Goal: Task Accomplishment & Management: Manage account settings

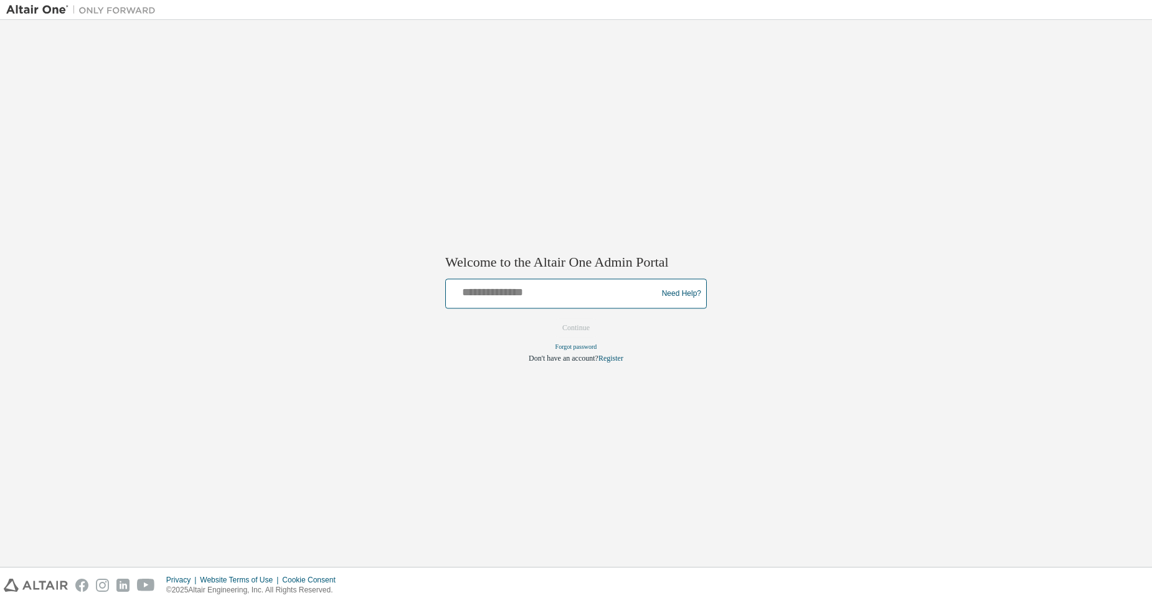
click at [516, 292] on input "text" at bounding box center [553, 291] width 205 height 18
type input "**********"
click at [573, 330] on button "Continue" at bounding box center [576, 328] width 54 height 19
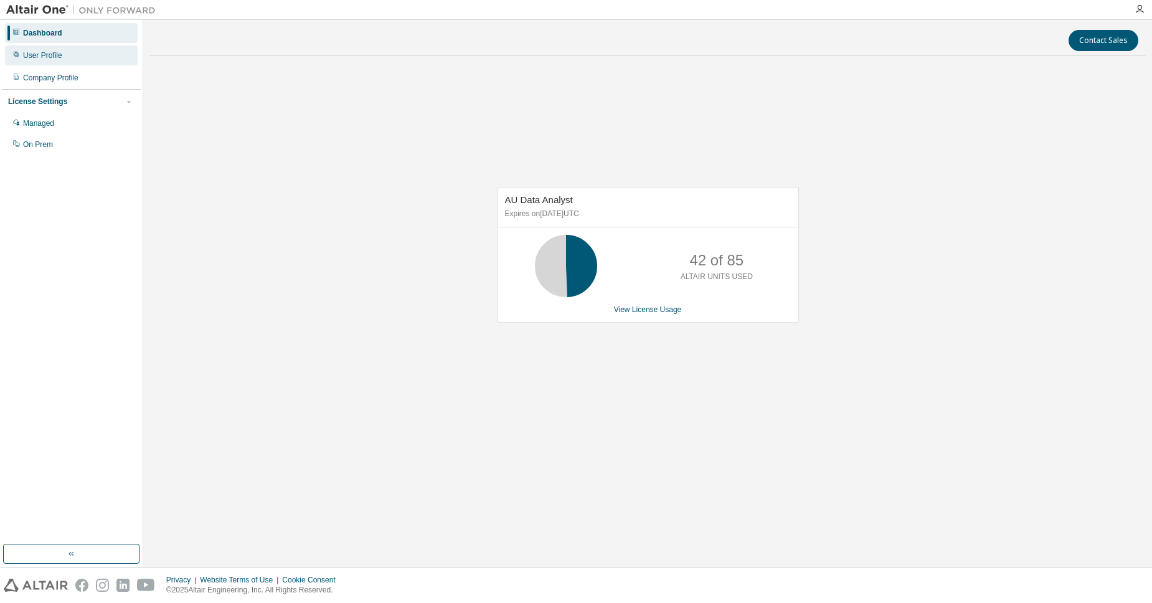
click at [47, 54] on div "User Profile" at bounding box center [42, 55] width 39 height 10
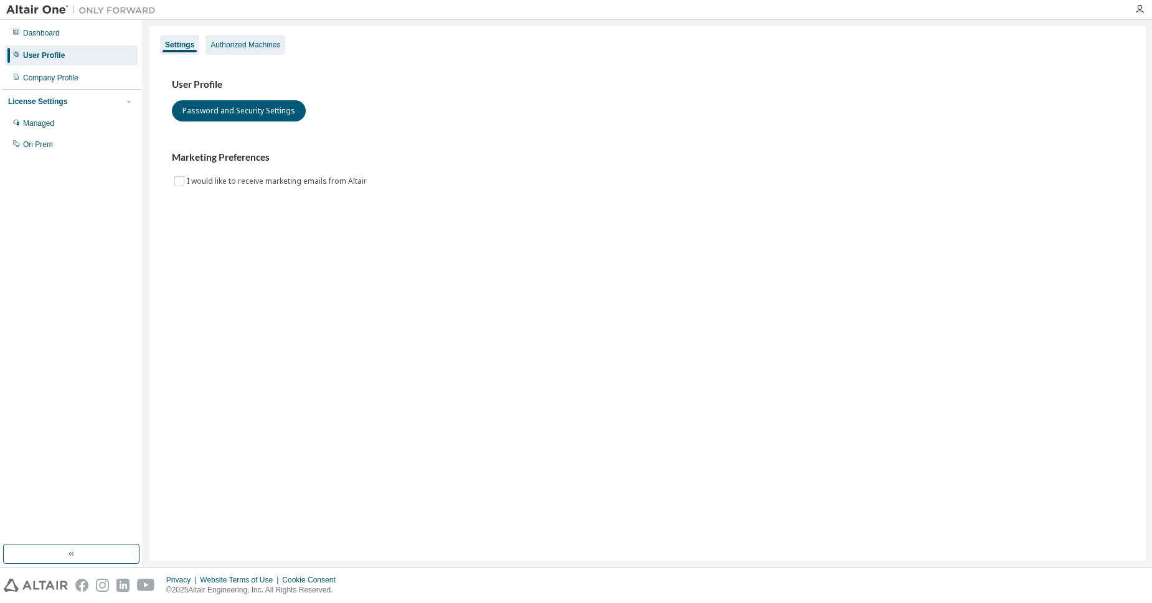
click at [240, 45] on div "Authorized Machines" at bounding box center [245, 45] width 70 height 10
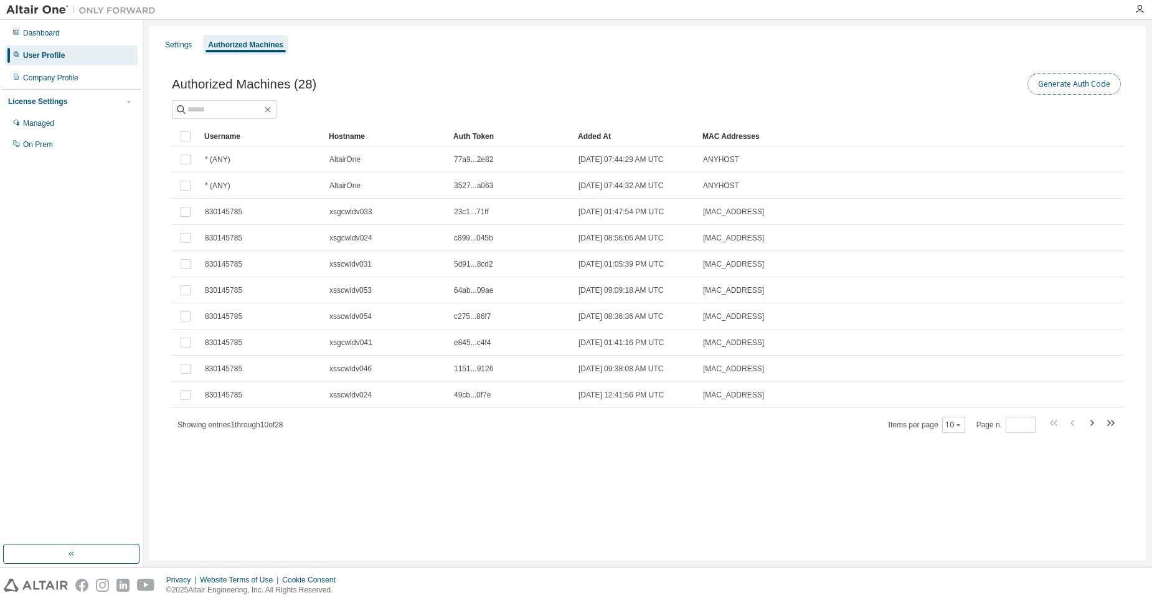
click at [1085, 85] on button "Generate Auth Code" at bounding box center [1073, 83] width 93 height 21
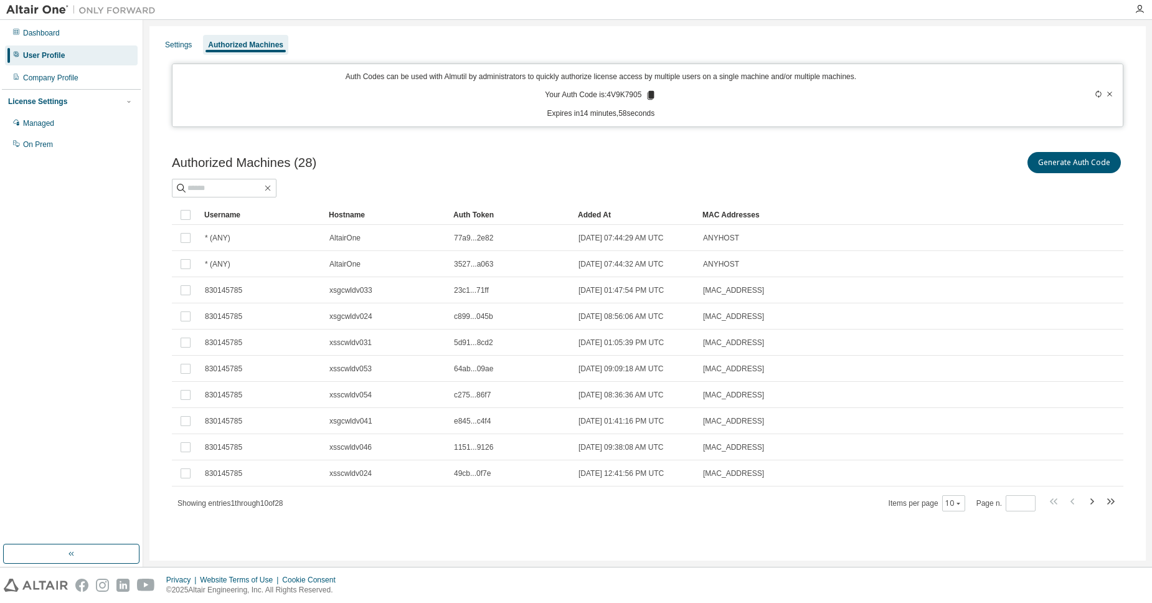
click at [654, 98] on icon at bounding box center [651, 95] width 7 height 9
